Goal: Find specific page/section: Find specific page/section

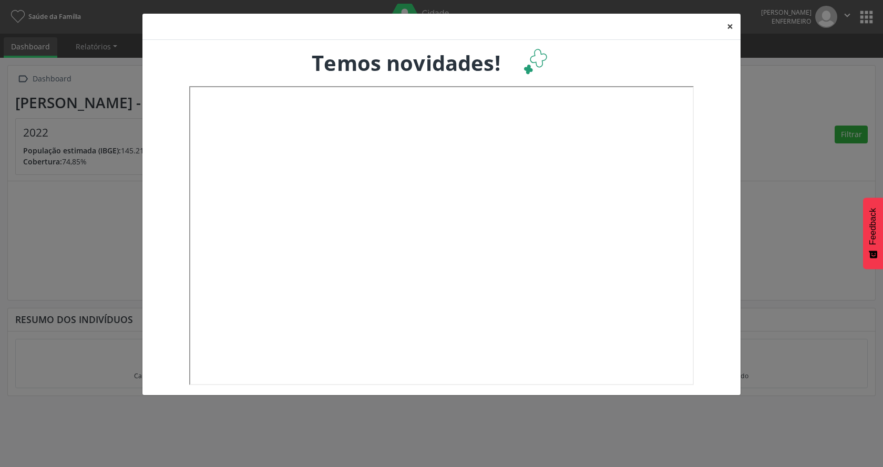
click at [731, 26] on button "×" at bounding box center [730, 27] width 21 height 26
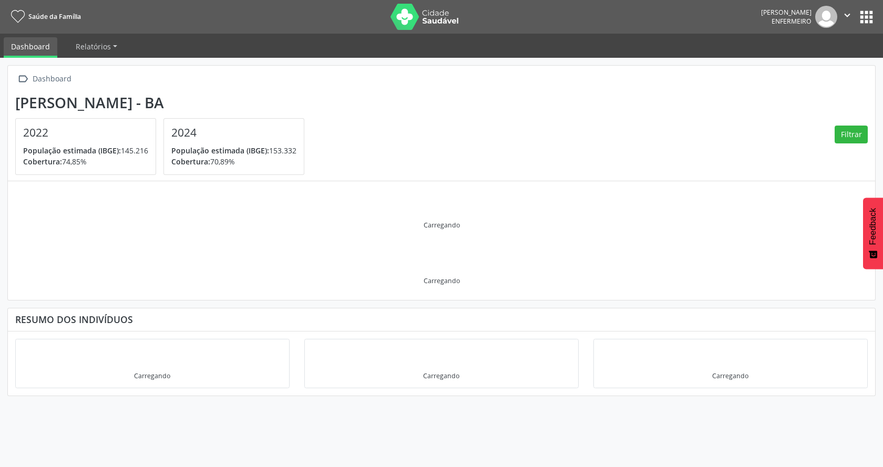
click at [871, 20] on button "apps" at bounding box center [867, 17] width 18 height 18
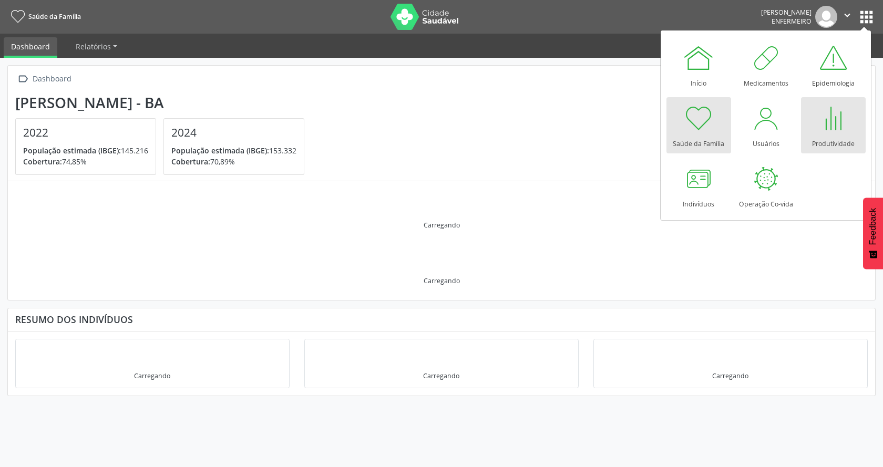
click at [834, 131] on div at bounding box center [834, 119] width 32 height 32
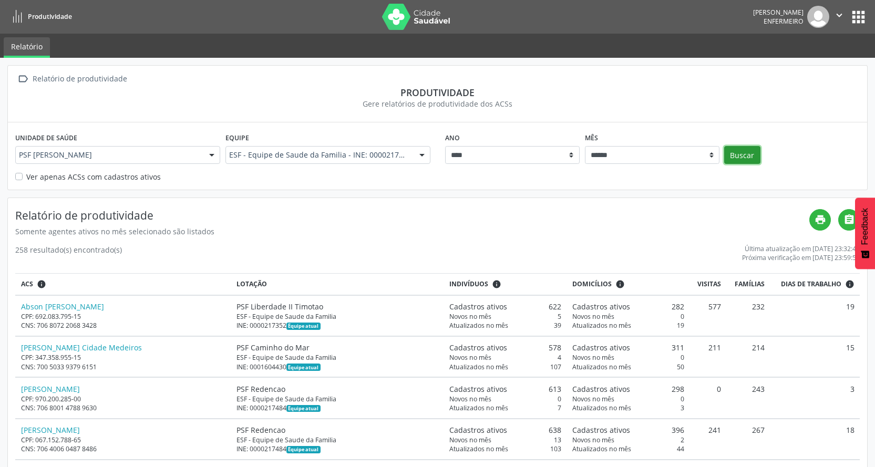
click at [753, 158] on button "Buscar" at bounding box center [743, 155] width 36 height 18
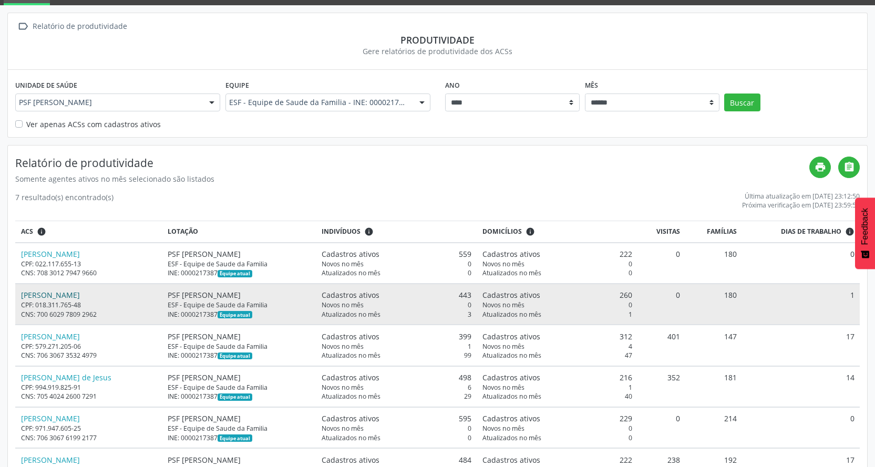
scroll to position [138, 0]
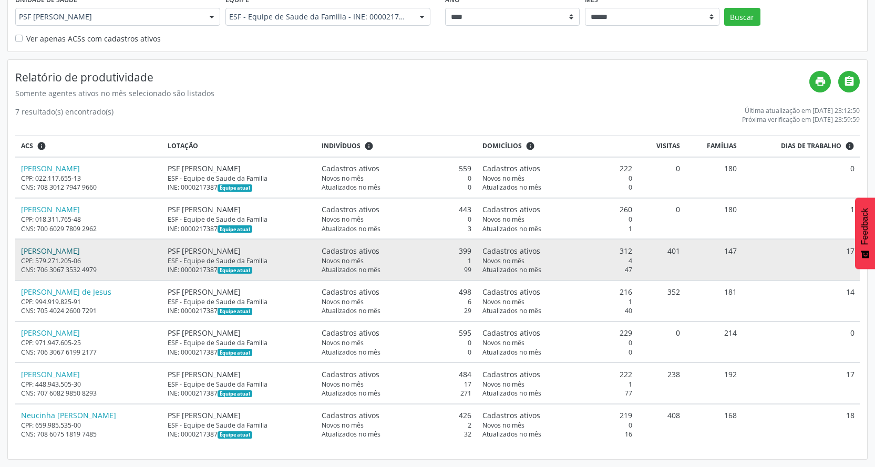
click at [62, 251] on link "[PERSON_NAME]" at bounding box center [50, 251] width 59 height 10
